Goal: Obtain resource: Download file/media

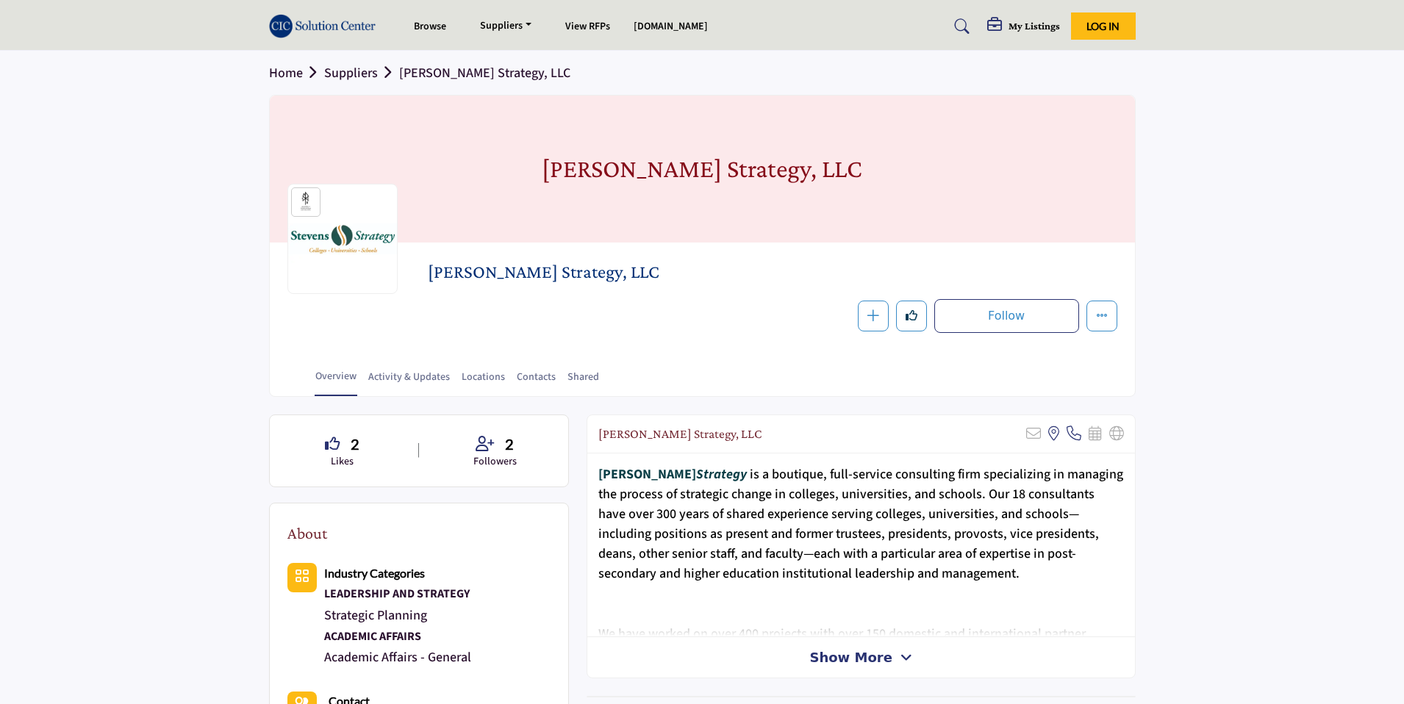
click at [804, 385] on div "Overview Activity & Updates Locations Contacts Shared" at bounding box center [721, 374] width 828 height 46
click at [423, 379] on link "Activity & Updates" at bounding box center [409, 383] width 83 height 26
click at [531, 384] on link "Contacts" at bounding box center [536, 383] width 40 height 26
click at [584, 23] on link "View RFPs" at bounding box center [587, 26] width 45 height 15
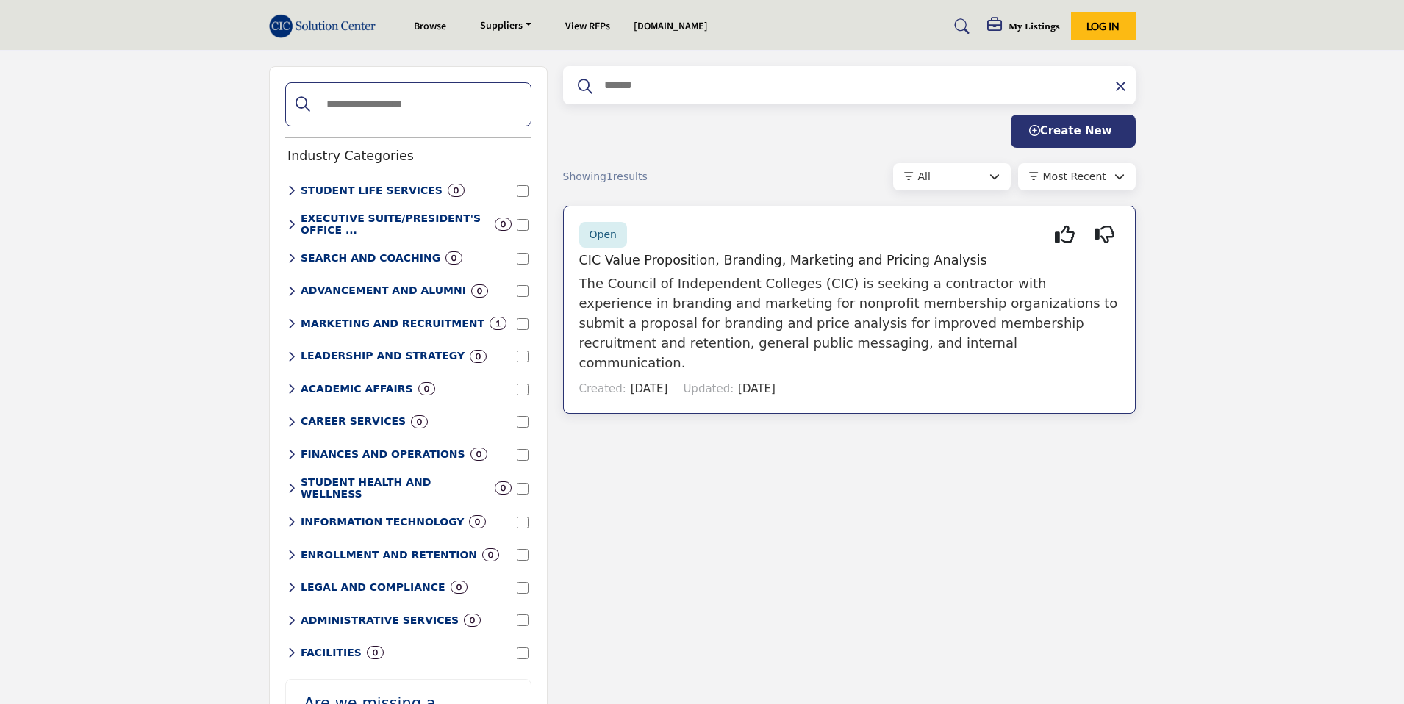
click at [789, 259] on h5 "CIC Value Proposition, Branding, Marketing and Pricing Analysis" at bounding box center [849, 260] width 540 height 15
click at [698, 261] on h5 "CIC Value Proposition, Branding, Marketing and Pricing Analysis" at bounding box center [849, 260] width 540 height 15
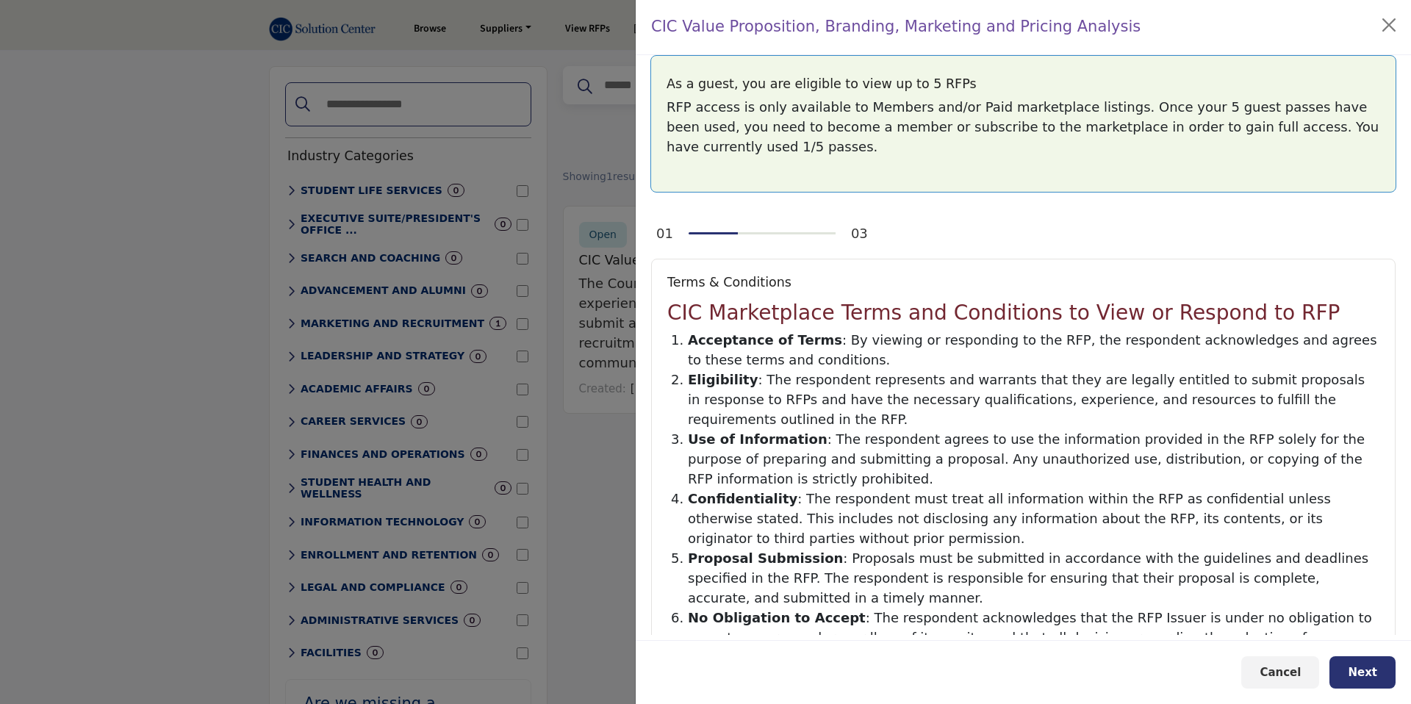
drag, startPoint x: 725, startPoint y: 314, endPoint x: 825, endPoint y: 314, distance: 100.7
click at [817, 314] on h2 "CIC Marketplace Terms and Conditions to View or Respond to RFP" at bounding box center [1023, 313] width 712 height 25
click at [825, 314] on h2 "CIC Marketplace Terms and Conditions to View or Respond to RFP" at bounding box center [1023, 313] width 712 height 25
drag, startPoint x: 764, startPoint y: 314, endPoint x: 841, endPoint y: 314, distance: 77.2
click at [836, 314] on h2 "CIC Marketplace Terms and Conditions to View or Respond to RFP" at bounding box center [1023, 313] width 712 height 25
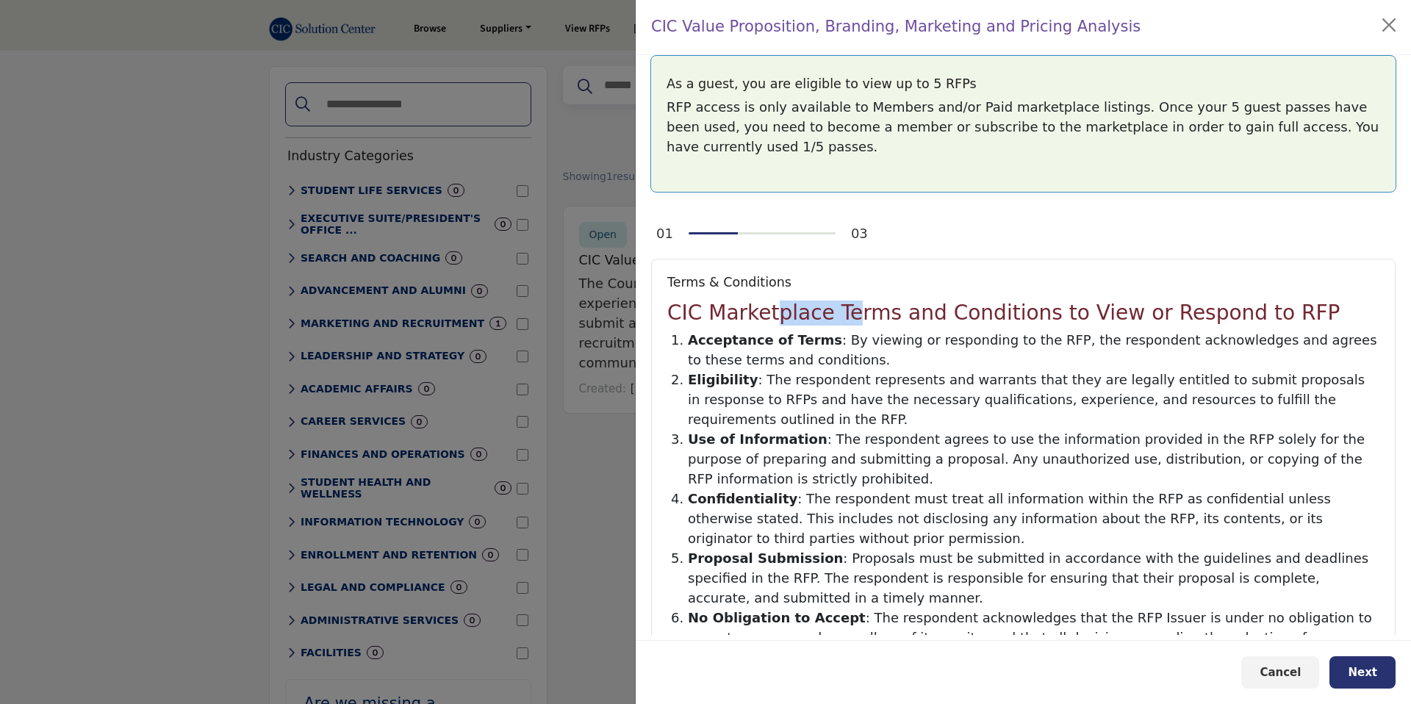
click at [841, 314] on h2 "CIC Marketplace Terms and Conditions to View or Respond to RFP" at bounding box center [1023, 313] width 712 height 25
drag, startPoint x: 841, startPoint y: 314, endPoint x: 929, endPoint y: 314, distance: 88.2
click at [920, 314] on h2 "CIC Marketplace Terms and Conditions to View or Respond to RFP" at bounding box center [1023, 313] width 712 height 25
click at [929, 314] on h2 "CIC Marketplace Terms and Conditions to View or Respond to RFP" at bounding box center [1023, 313] width 712 height 25
click at [1360, 666] on span "Next" at bounding box center [1362, 672] width 29 height 13
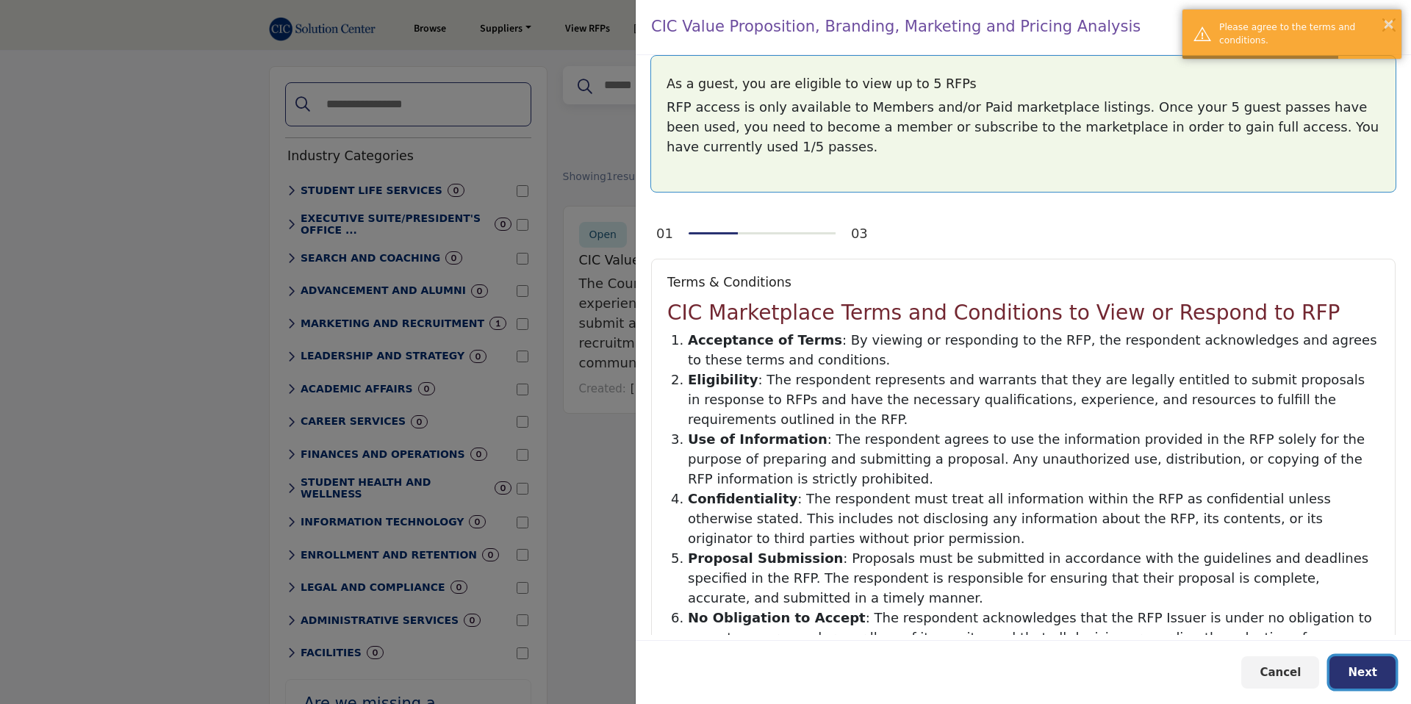
scroll to position [346, 0]
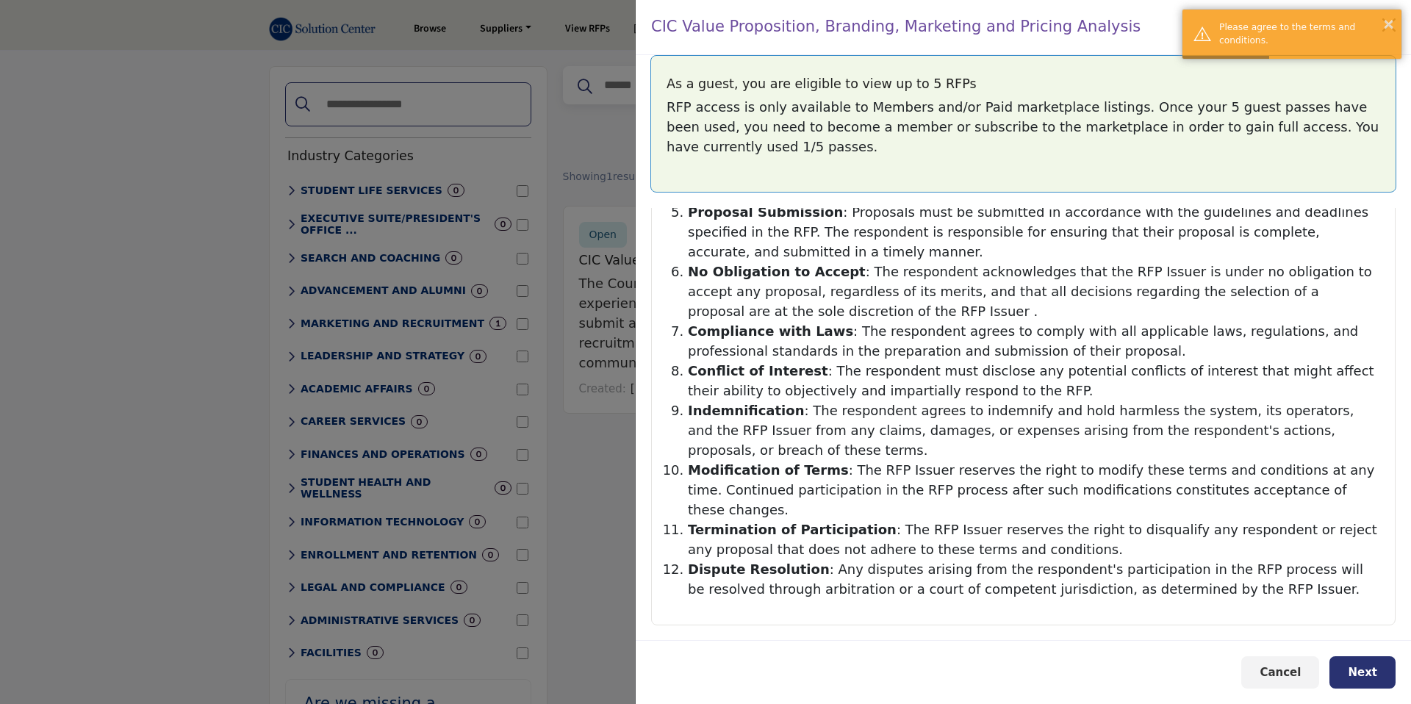
click at [671, 641] on div "I agree to the Terms and Conditions related to reviewing and responding to any …" at bounding box center [901, 650] width 461 height 19
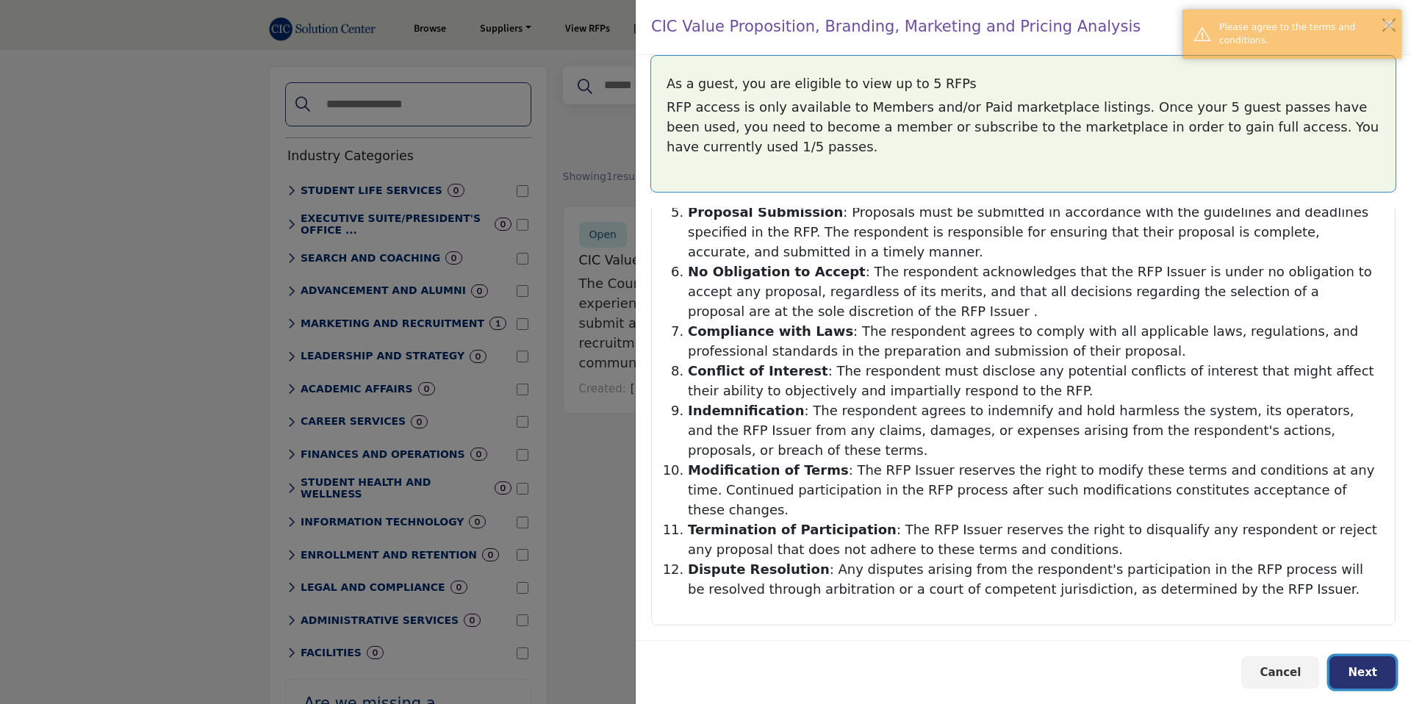
click at [1354, 672] on span "Next" at bounding box center [1362, 672] width 29 height 13
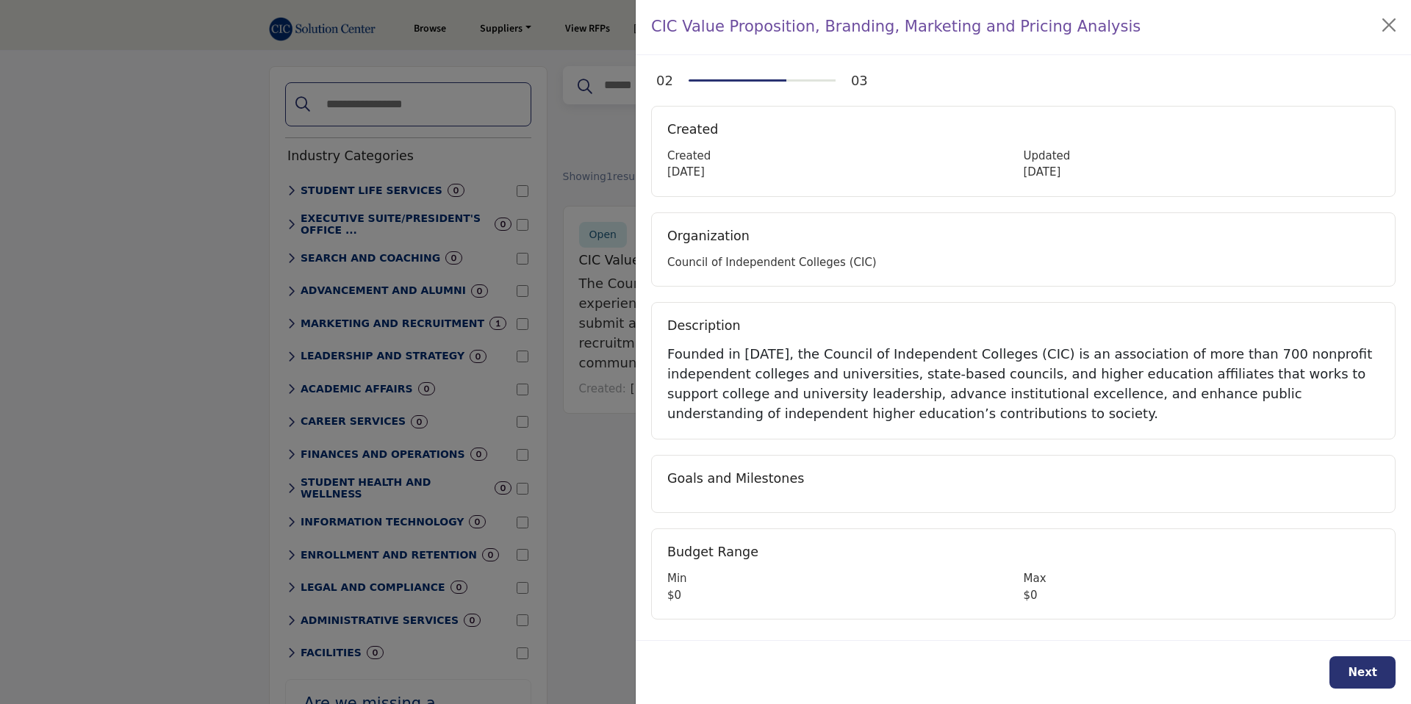
drag, startPoint x: 856, startPoint y: 374, endPoint x: 995, endPoint y: 374, distance: 139.7
click at [985, 374] on div "Founded in 1956, the Council of Independent Colleges (CIC) is an association of…" at bounding box center [1023, 383] width 712 height 79
click at [995, 374] on div "Founded in 1956, the Council of Independent Colleges (CIC) is an association of…" at bounding box center [1023, 383] width 712 height 79
drag, startPoint x: 959, startPoint y: 366, endPoint x: 1050, endPoint y: 368, distance: 91.2
click at [1010, 366] on div "Founded in 1956, the Council of Independent Colleges (CIC) is an association of…" at bounding box center [1023, 383] width 712 height 79
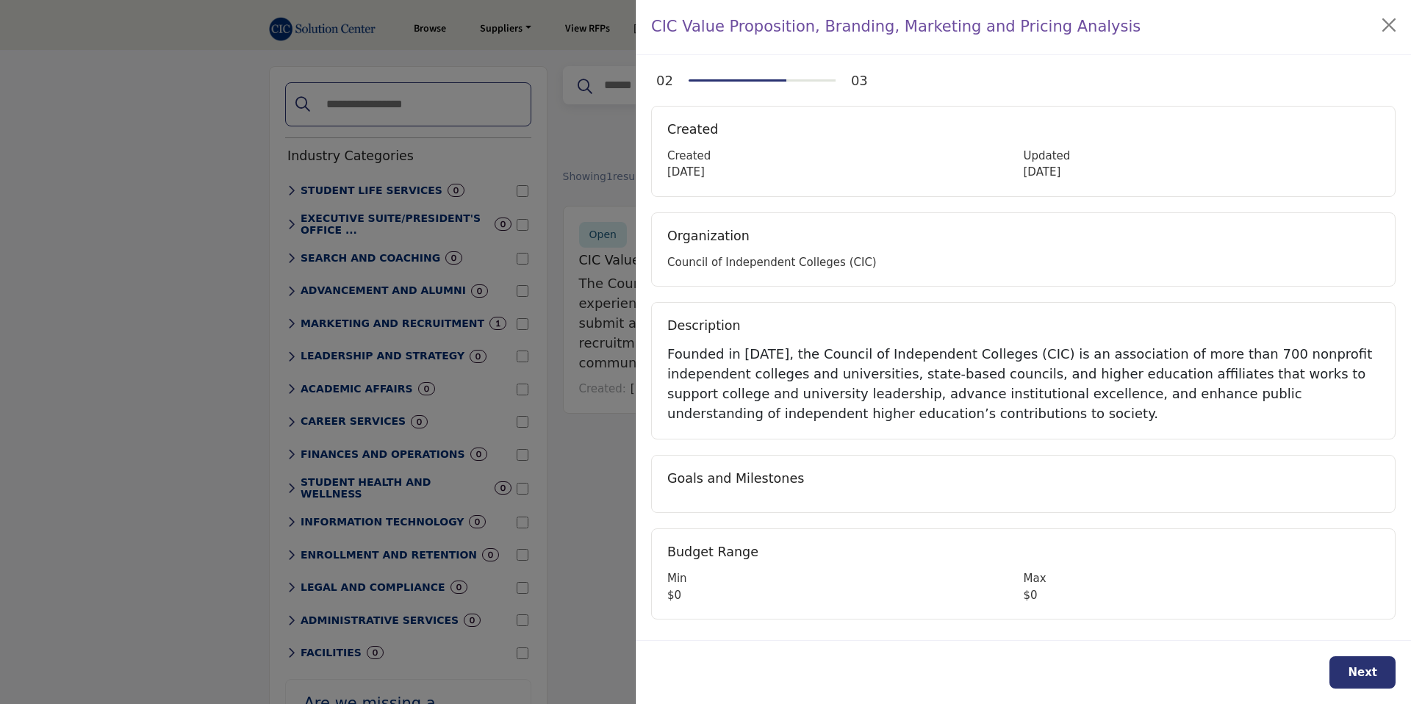
click at [1050, 368] on div "Founded in 1956, the Council of Independent Colleges (CIC) is an association of…" at bounding box center [1023, 383] width 712 height 79
click at [1380, 666] on button "Next" at bounding box center [1363, 672] width 66 height 33
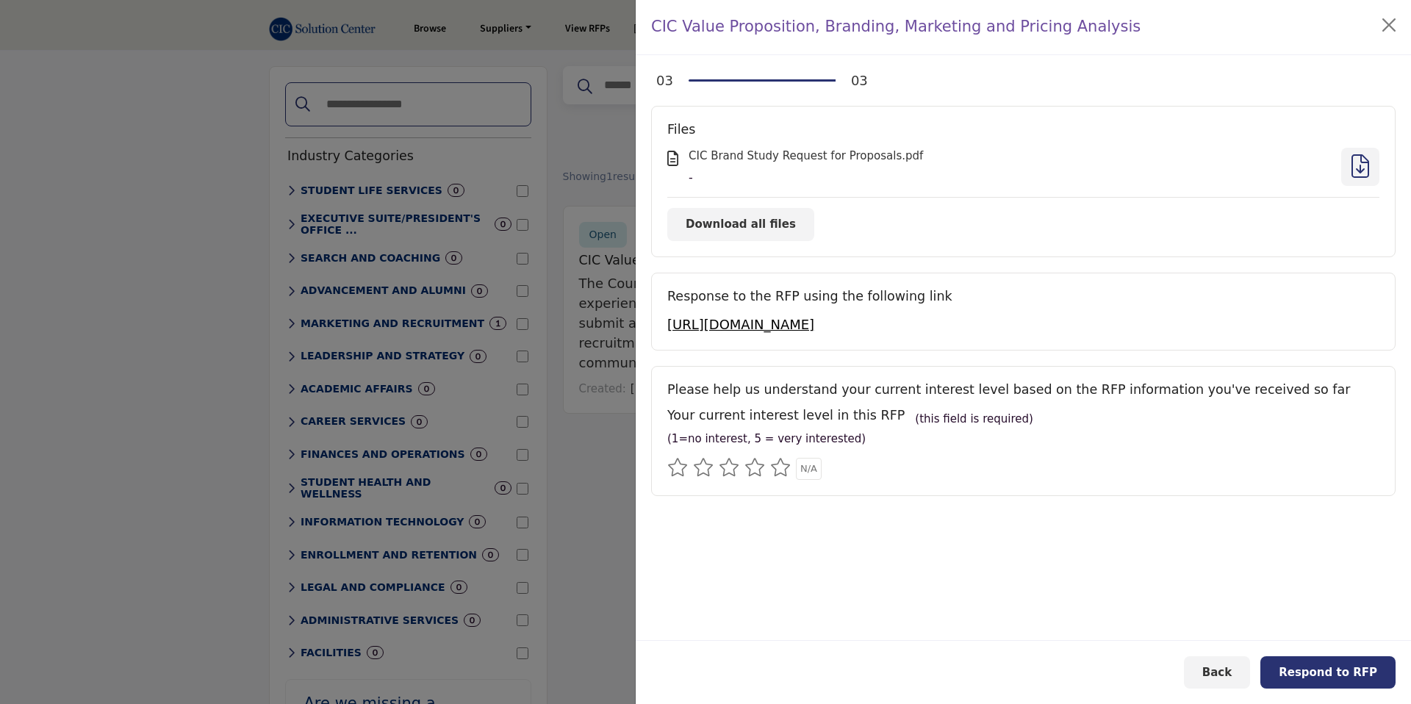
click at [917, 428] on div "(1=no interest, 5 = very interested)" at bounding box center [1023, 438] width 712 height 20
drag, startPoint x: 773, startPoint y: 382, endPoint x: 893, endPoint y: 382, distance: 119.8
click at [893, 382] on h5 "Please help us understand your current interest level based on the RFP informat…" at bounding box center [1023, 389] width 712 height 15
click at [814, 324] on link "https://cic.edu/submissions/brand-study-rfp/" at bounding box center [740, 324] width 147 height 15
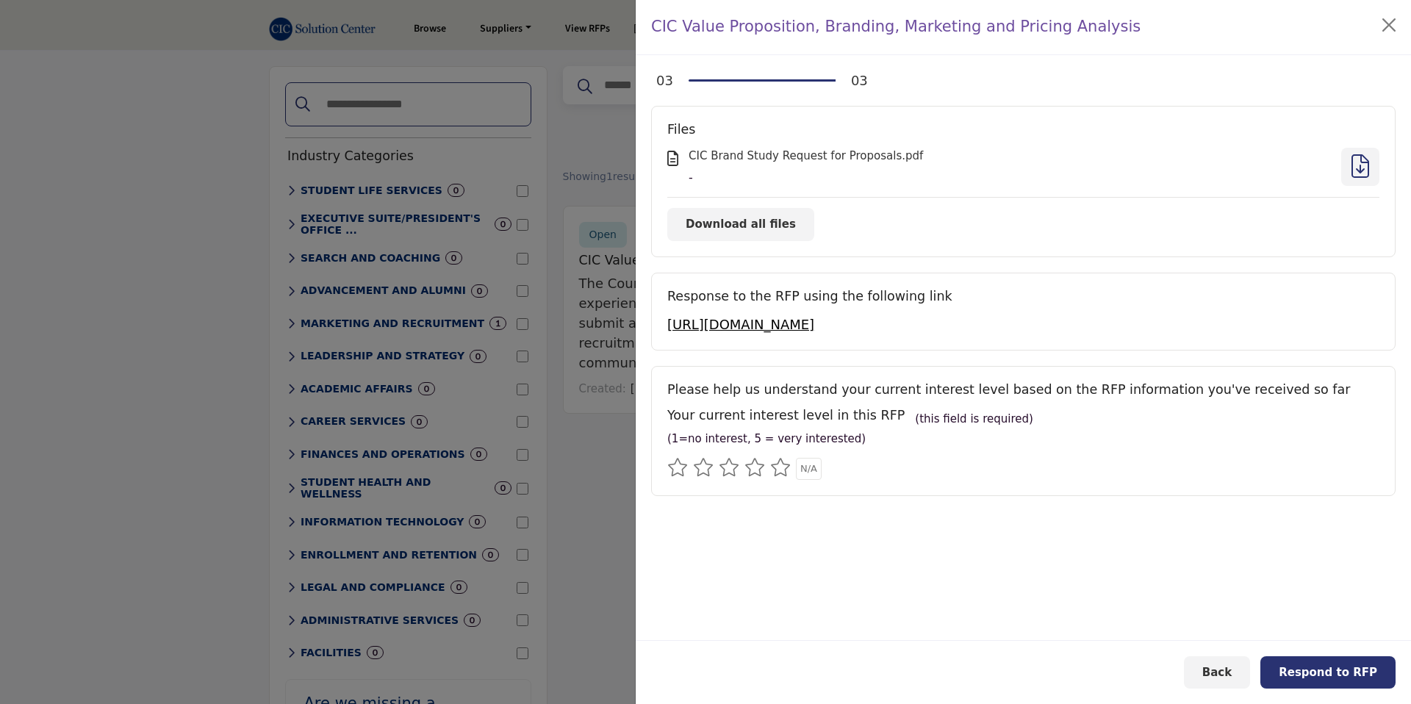
click at [1019, 203] on div "Files CIC Brand Study Request for Proposals.pdf - Download all files" at bounding box center [1023, 181] width 745 height 151
click at [1360, 165] on icon at bounding box center [1361, 165] width 18 height 1
